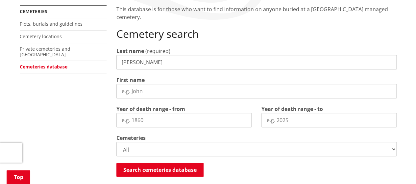
scroll to position [132, 0]
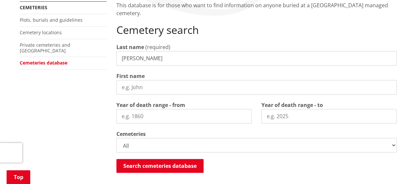
type input "[PERSON_NAME]"
click at [123, 115] on input "Year of death range - from" at bounding box center [183, 116] width 135 height 14
type input "1970"
click at [272, 117] on input "Year of death range - to" at bounding box center [328, 116] width 135 height 14
type input "1980"
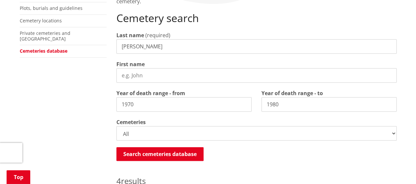
scroll to position [154, 0]
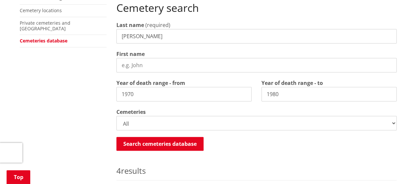
click at [127, 60] on input "First name" at bounding box center [256, 65] width 280 height 14
type input "[PERSON_NAME]"
drag, startPoint x: 128, startPoint y: 95, endPoint x: 147, endPoint y: 92, distance: 19.3
click at [147, 92] on input "1970" at bounding box center [183, 94] width 135 height 14
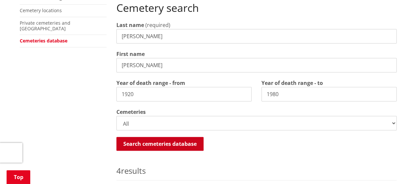
type input "1920"
click at [157, 145] on button "Search cemeteries database" at bounding box center [159, 144] width 87 height 14
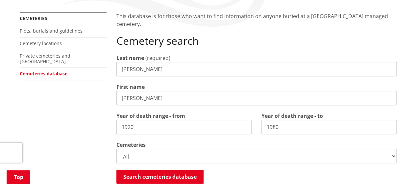
scroll to position [22, 0]
